Goal: Transaction & Acquisition: Purchase product/service

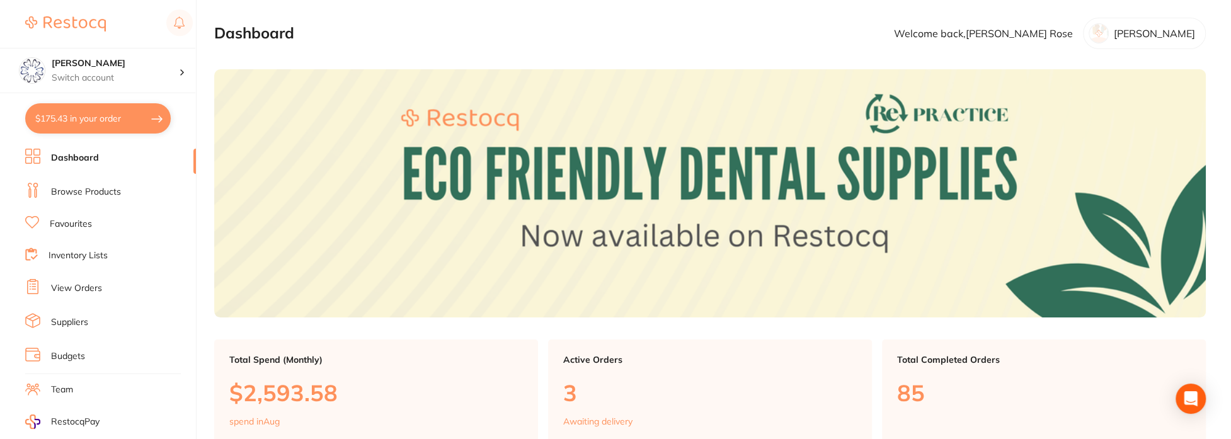
click at [84, 116] on button "$175.43 in your order" at bounding box center [98, 118] width 146 height 30
checkbox input "true"
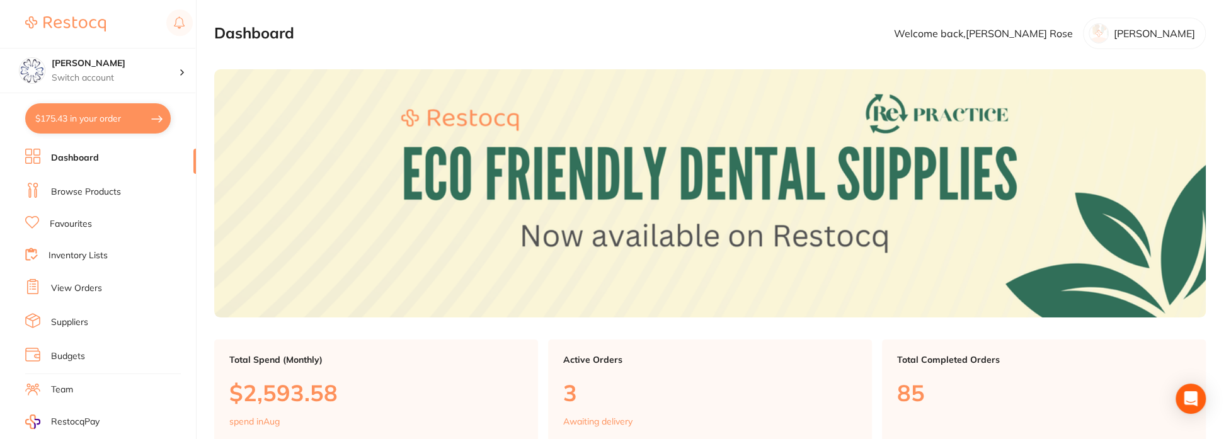
checkbox input "true"
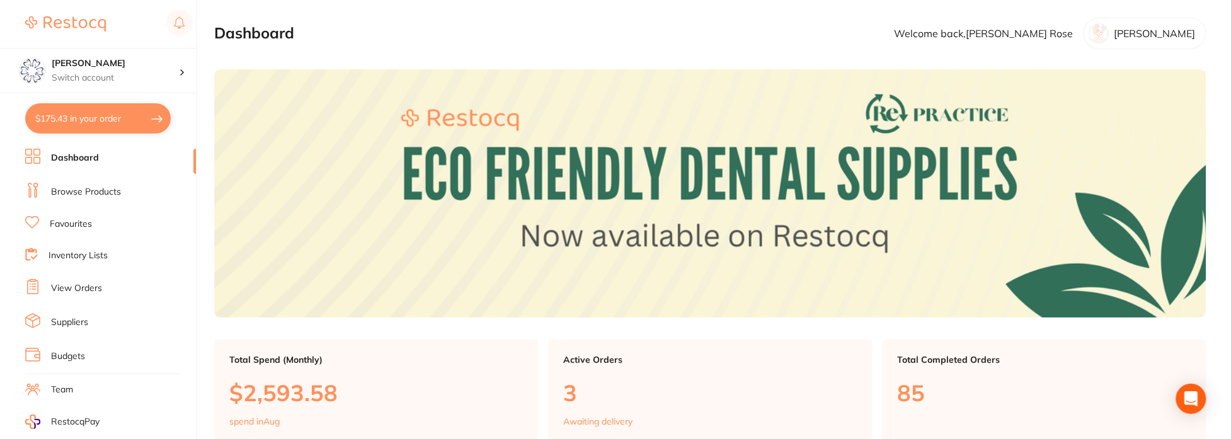
checkbox input "true"
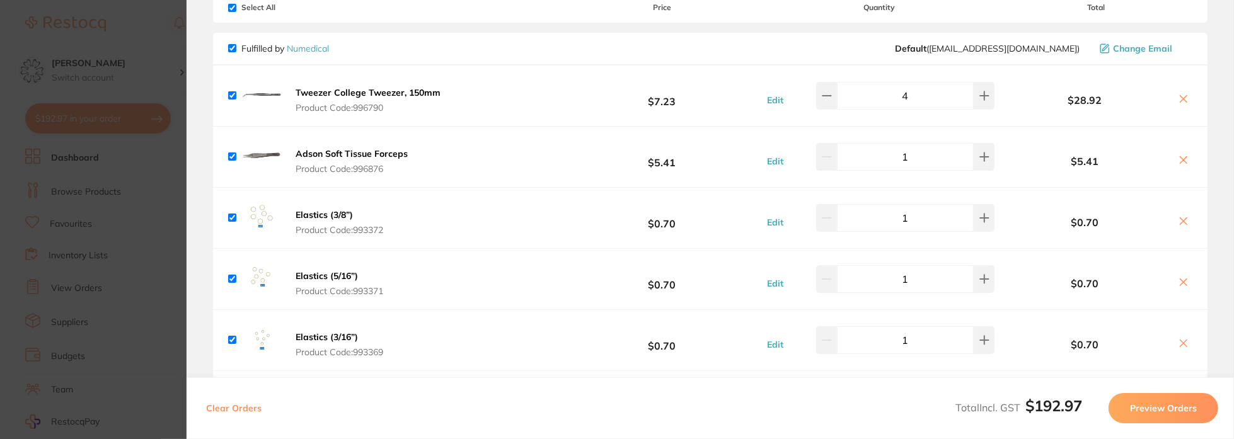
scroll to position [126, 0]
